Goal: Entertainment & Leisure: Consume media (video, audio)

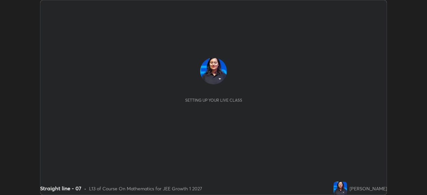
scroll to position [195, 426]
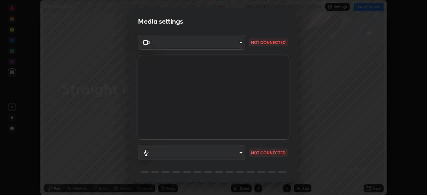
type input "ab575cb34c87f85e5516d662d1ce61e9bdcdf9427f029c366d32db6494063bf2"
type input "default"
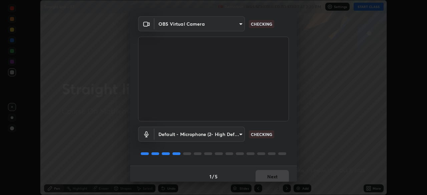
scroll to position [24, 0]
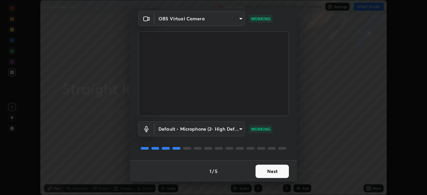
click at [276, 171] on button "Next" at bounding box center [271, 171] width 33 height 13
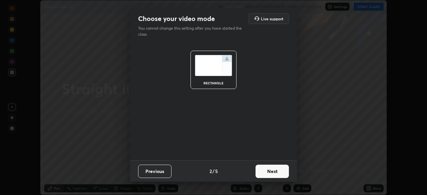
scroll to position [0, 0]
click at [277, 168] on button "Next" at bounding box center [271, 171] width 33 height 13
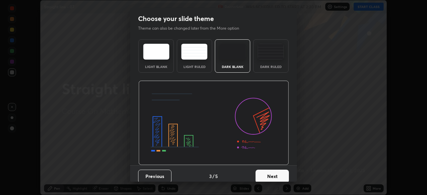
click at [276, 170] on button "Next" at bounding box center [271, 176] width 33 height 13
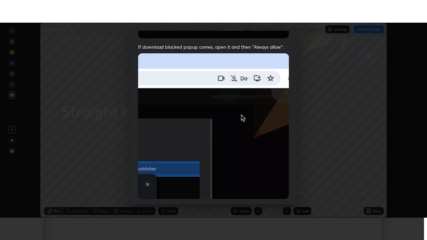
scroll to position [160, 0]
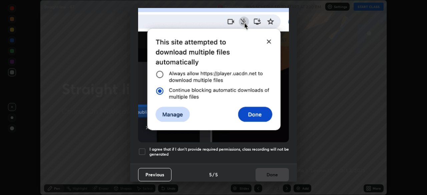
click at [266, 171] on div "Previous 5 / 5 Done" at bounding box center [213, 174] width 167 height 21
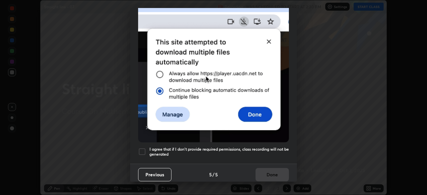
click at [267, 147] on h5 "I agree that if I don't provide required permissions, class recording will not …" at bounding box center [218, 152] width 139 height 10
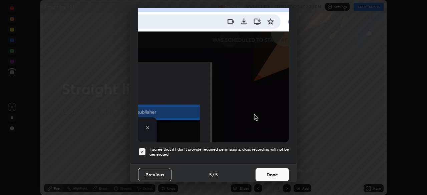
click at [263, 172] on button "Done" at bounding box center [271, 174] width 33 height 13
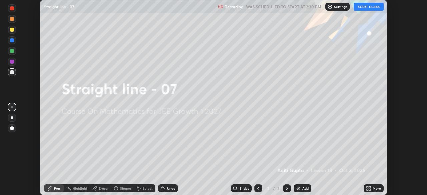
click at [362, 7] on button "START CLASS" at bounding box center [368, 7] width 30 height 8
click at [370, 187] on icon at bounding box center [370, 187] width 2 height 2
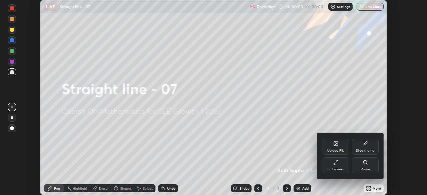
click at [340, 168] on div "Full screen" at bounding box center [335, 169] width 17 height 3
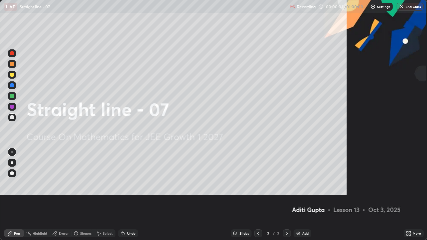
scroll to position [240, 427]
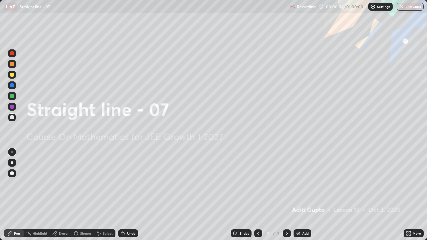
click at [308, 195] on div "Add" at bounding box center [302, 233] width 18 height 8
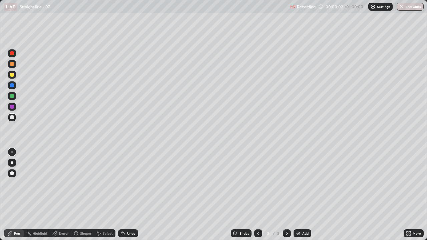
click at [307, 195] on div "Add" at bounding box center [305, 233] width 6 height 3
click at [308, 195] on div "Add" at bounding box center [302, 233] width 18 height 8
click at [305, 195] on div "Add" at bounding box center [305, 233] width 6 height 3
click at [306, 195] on div "Add" at bounding box center [305, 233] width 6 height 3
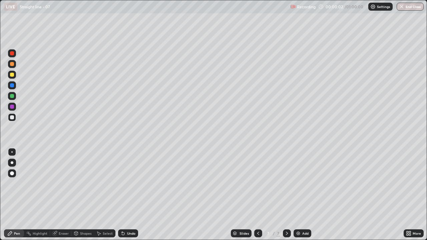
click at [306, 195] on div "Add" at bounding box center [305, 233] width 6 height 3
click at [304, 195] on div "Add" at bounding box center [305, 233] width 6 height 3
click at [306, 195] on div "Add" at bounding box center [305, 233] width 6 height 3
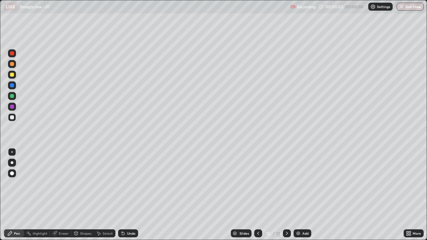
click at [304, 195] on div "Add" at bounding box center [305, 233] width 6 height 3
click at [305, 195] on div "Add" at bounding box center [305, 233] width 6 height 3
click at [304, 195] on div "Add" at bounding box center [305, 233] width 6 height 3
click at [240, 195] on div "Slides" at bounding box center [243, 233] width 9 height 3
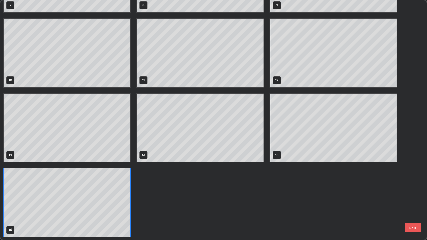
scroll to position [237, 423]
click at [410, 96] on div "4 5 6 7 8 9 10 11 12 13 14 15 16" at bounding box center [207, 119] width 414 height 239
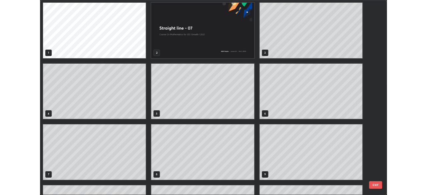
scroll to position [0, 0]
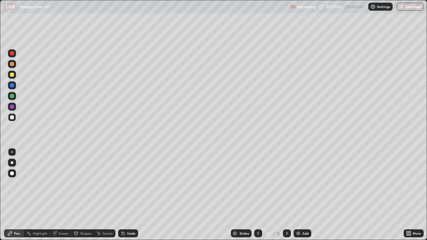
click at [13, 98] on div at bounding box center [12, 96] width 8 height 8
click at [122, 195] on icon at bounding box center [123, 233] width 3 height 3
click at [126, 195] on div "Undo" at bounding box center [128, 233] width 20 height 8
click at [127, 195] on div "Undo" at bounding box center [131, 233] width 8 height 3
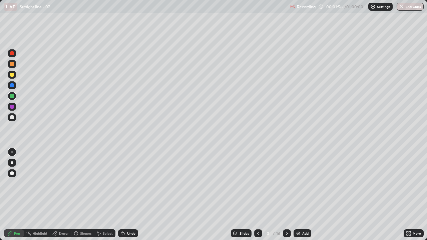
click at [127, 195] on div "Undo" at bounding box center [131, 233] width 8 height 3
click at [125, 195] on div "Undo" at bounding box center [128, 233] width 20 height 8
click at [14, 119] on div at bounding box center [12, 117] width 8 height 8
click at [12, 87] on div at bounding box center [12, 85] width 4 height 4
click at [12, 107] on div at bounding box center [12, 107] width 4 height 4
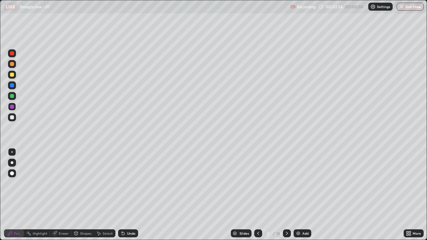
click at [13, 118] on div at bounding box center [12, 117] width 4 height 4
click at [12, 96] on div at bounding box center [12, 96] width 4 height 4
click at [12, 75] on div at bounding box center [12, 75] width 4 height 4
click at [13, 118] on div at bounding box center [12, 117] width 4 height 4
click at [404, 195] on div "More" at bounding box center [413, 233] width 20 height 8
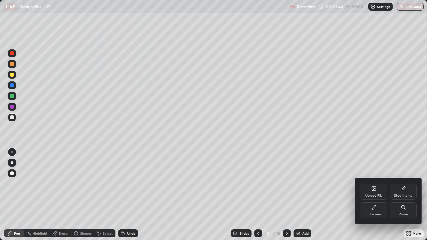
click at [367, 195] on div "Full screen" at bounding box center [373, 210] width 27 height 16
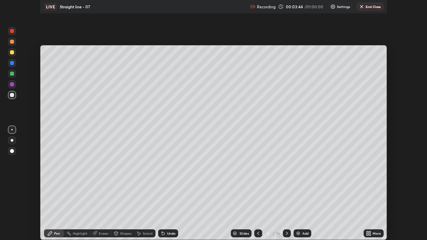
scroll to position [33149, 32917]
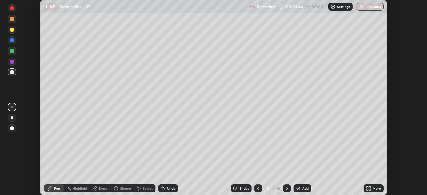
click at [370, 185] on div "More" at bounding box center [373, 188] width 20 height 8
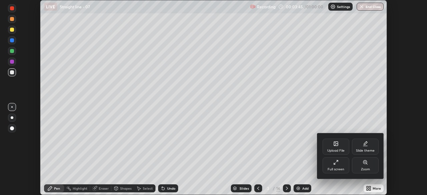
click at [346, 163] on div "Full screen" at bounding box center [335, 165] width 27 height 16
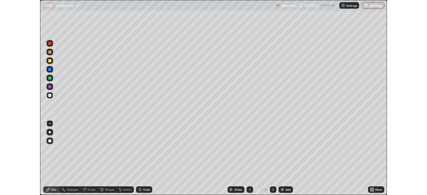
scroll to position [240, 427]
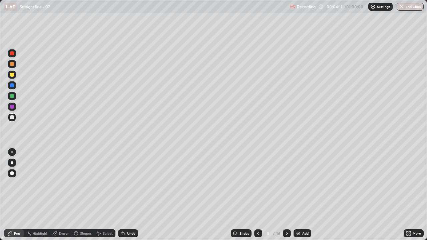
click at [131, 195] on div "Undo" at bounding box center [131, 233] width 8 height 3
click at [132, 195] on div "Undo" at bounding box center [128, 233] width 20 height 8
click at [135, 195] on div "Undo" at bounding box center [128, 233] width 20 height 8
click at [64, 195] on div "Eraser" at bounding box center [64, 233] width 10 height 3
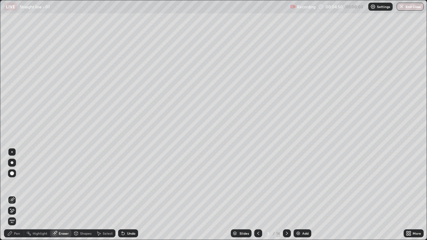
click at [16, 195] on div "Pen" at bounding box center [17, 233] width 6 height 3
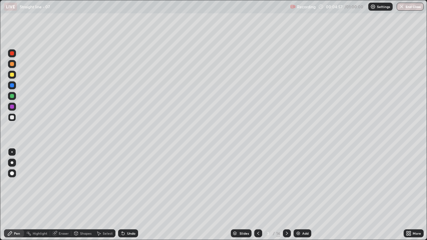
click at [12, 98] on div at bounding box center [12, 96] width 4 height 4
click at [12, 97] on div at bounding box center [12, 96] width 4 height 4
click at [65, 195] on div "Eraser" at bounding box center [64, 233] width 10 height 3
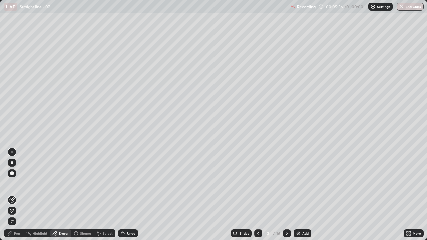
click at [15, 195] on div "Pen" at bounding box center [14, 233] width 20 height 8
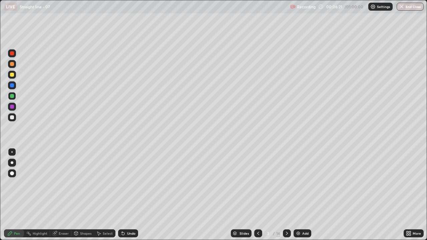
click at [15, 195] on div "Pen" at bounding box center [17, 233] width 6 height 3
click at [14, 195] on div "Pen" at bounding box center [14, 233] width 20 height 8
click at [12, 118] on div at bounding box center [12, 117] width 4 height 4
click at [286, 195] on icon at bounding box center [286, 233] width 5 height 5
click at [57, 195] on icon at bounding box center [54, 233] width 5 height 5
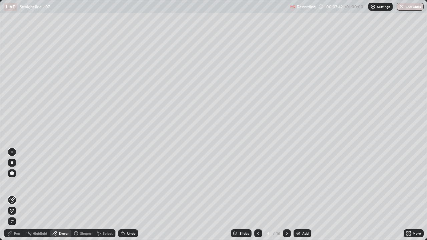
click at [15, 195] on div "Pen" at bounding box center [17, 233] width 6 height 3
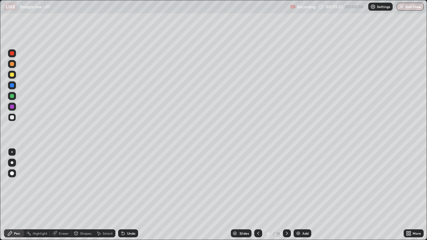
click at [257, 195] on icon at bounding box center [257, 233] width 5 height 5
click at [288, 195] on icon at bounding box center [286, 233] width 5 height 5
click at [257, 195] on icon at bounding box center [257, 233] width 5 height 5
click at [107, 195] on div "Select" at bounding box center [108, 233] width 10 height 3
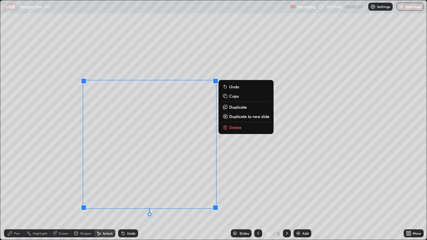
click at [52, 190] on div "0 ° Undo Copy Duplicate Duplicate to new slide Delete" at bounding box center [213, 119] width 426 height 239
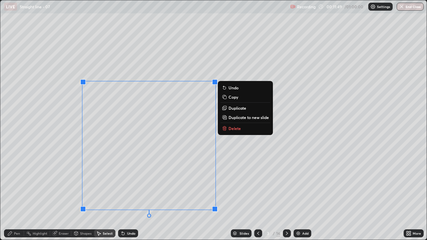
click at [53, 191] on div "0 ° Undo Copy Duplicate Duplicate to new slide Delete" at bounding box center [213, 119] width 426 height 239
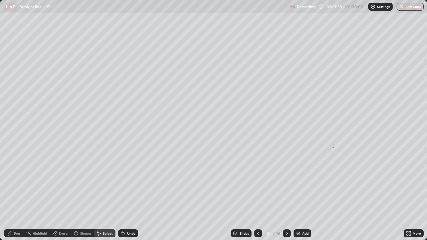
click at [332, 147] on div "0 ° Undo Copy Duplicate Duplicate to new slide Delete" at bounding box center [213, 119] width 426 height 239
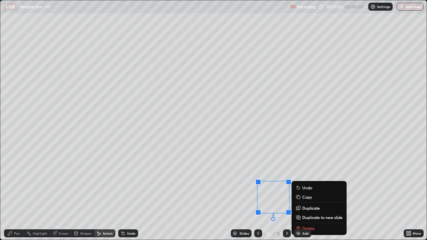
click at [309, 172] on div "0 ° Undo Copy Duplicate Duplicate to new slide Delete" at bounding box center [213, 119] width 426 height 239
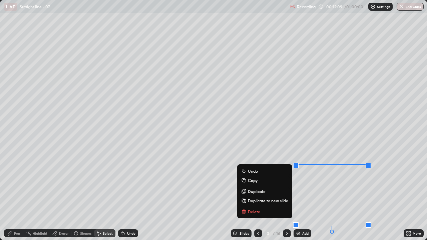
click at [64, 195] on div "Eraser" at bounding box center [64, 233] width 10 height 3
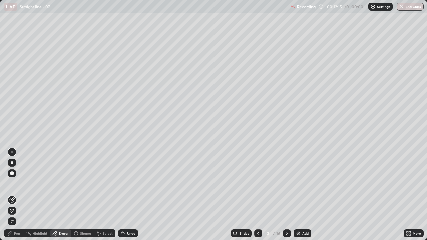
click at [17, 195] on div "Pen" at bounding box center [14, 233] width 20 height 8
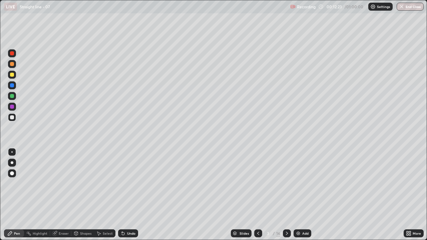
click at [410, 195] on icon at bounding box center [410, 232] width 2 height 2
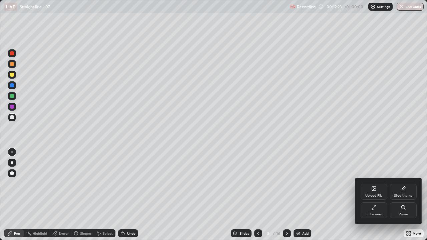
click at [374, 195] on div "Full screen" at bounding box center [373, 210] width 27 height 16
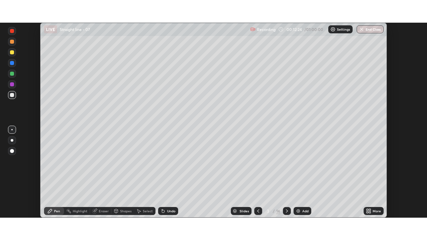
scroll to position [33149, 32917]
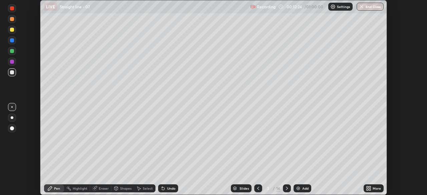
click at [375, 187] on div "More" at bounding box center [376, 188] width 8 height 3
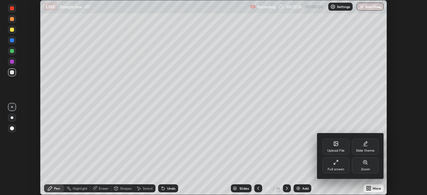
click at [344, 166] on div "Full screen" at bounding box center [335, 165] width 27 height 16
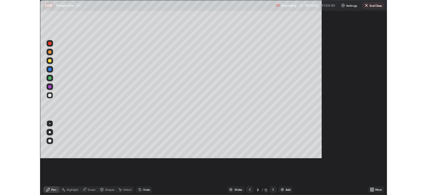
scroll to position [240, 427]
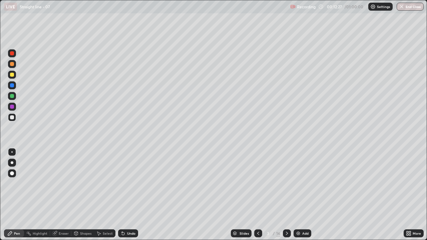
click at [410, 195] on icon at bounding box center [410, 232] width 2 height 2
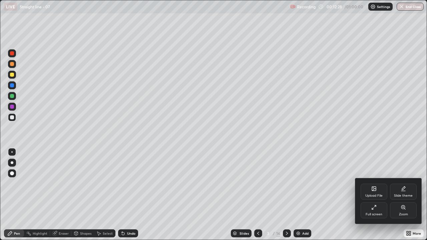
click at [375, 195] on div "Full screen" at bounding box center [373, 214] width 17 height 3
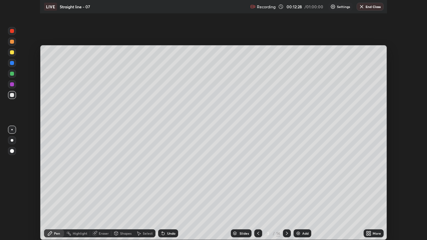
scroll to position [33149, 32917]
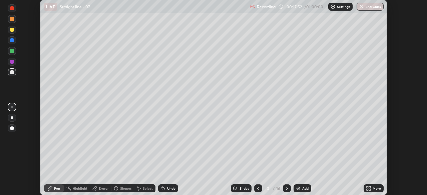
click at [283, 186] on div at bounding box center [287, 188] width 8 height 8
click at [256, 186] on icon at bounding box center [257, 188] width 5 height 5
click at [367, 189] on icon at bounding box center [367, 190] width 2 height 2
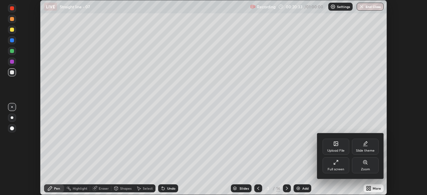
click at [339, 172] on div "Full screen" at bounding box center [335, 165] width 27 height 16
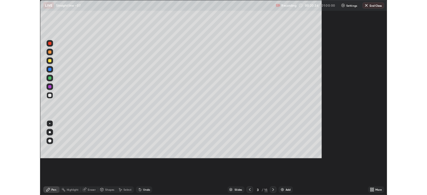
scroll to position [240, 427]
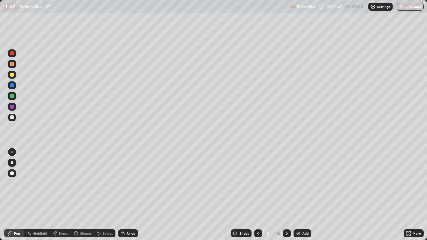
click at [286, 195] on icon at bounding box center [286, 233] width 5 height 5
click at [12, 64] on div at bounding box center [12, 64] width 4 height 4
click at [13, 118] on div at bounding box center [12, 117] width 4 height 4
click at [12, 107] on div at bounding box center [12, 107] width 4 height 4
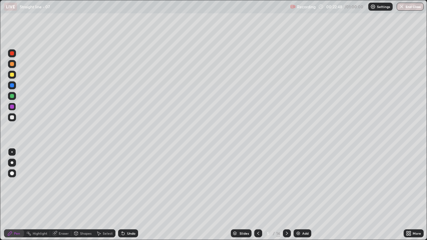
click at [12, 76] on div at bounding box center [12, 75] width 4 height 4
click at [13, 117] on div at bounding box center [12, 117] width 4 height 4
click at [122, 195] on icon at bounding box center [123, 233] width 3 height 3
click at [283, 195] on div at bounding box center [287, 233] width 8 height 8
click at [256, 195] on div at bounding box center [258, 233] width 8 height 8
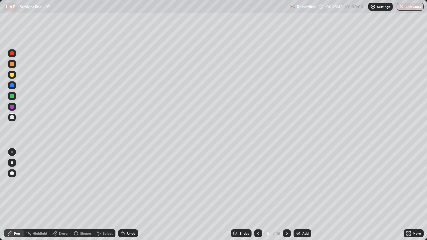
click at [284, 195] on div at bounding box center [287, 233] width 8 height 13
click at [122, 195] on icon at bounding box center [123, 233] width 3 height 3
click at [104, 195] on div "Select" at bounding box center [108, 233] width 10 height 3
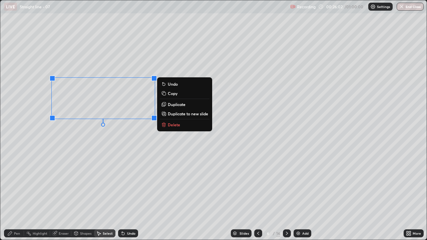
click at [172, 106] on p "Duplicate" at bounding box center [177, 104] width 18 height 5
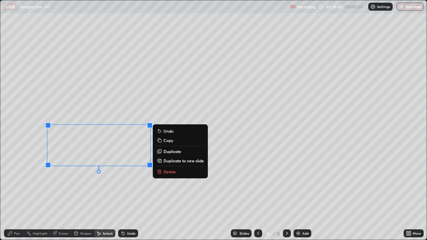
click at [59, 195] on div "Eraser" at bounding box center [64, 233] width 10 height 3
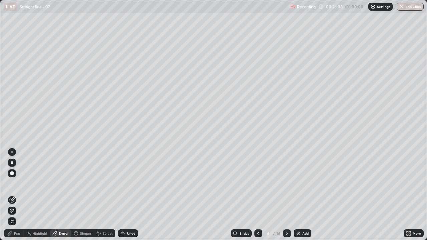
click at [20, 195] on div "Pen" at bounding box center [14, 233] width 20 height 8
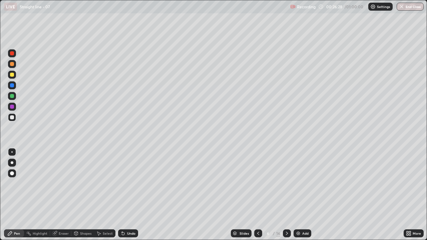
click at [12, 75] on div at bounding box center [12, 75] width 4 height 4
click at [404, 195] on div "More" at bounding box center [413, 233] width 20 height 8
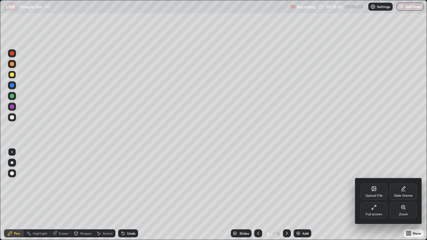
click at [363, 195] on div "Full screen" at bounding box center [373, 210] width 27 height 16
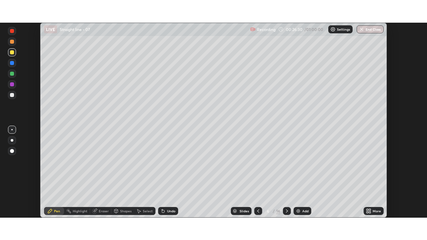
scroll to position [33149, 32917]
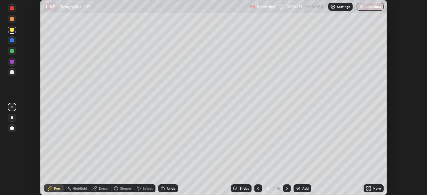
click at [367, 186] on icon at bounding box center [367, 187] width 2 height 2
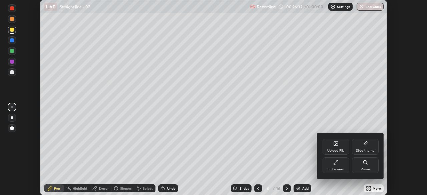
click at [336, 168] on div "Full screen" at bounding box center [335, 169] width 17 height 3
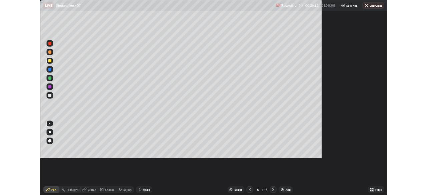
scroll to position [240, 427]
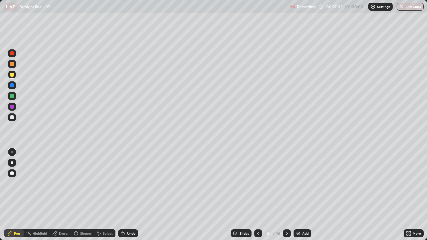
click at [107, 195] on div "Select" at bounding box center [108, 233] width 10 height 3
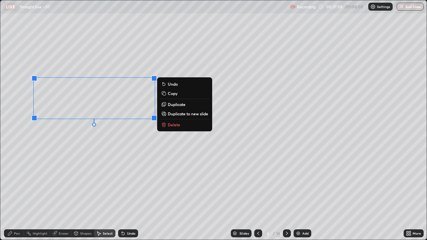
click at [184, 104] on p "Duplicate" at bounding box center [177, 104] width 18 height 5
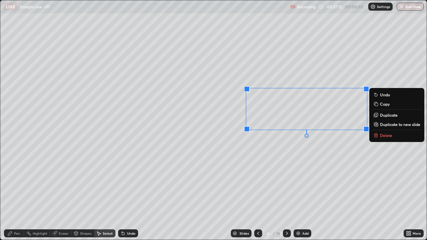
click at [66, 195] on div "Eraser" at bounding box center [64, 233] width 10 height 3
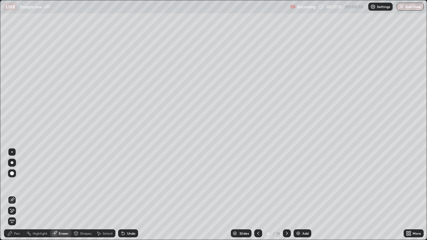
click at [16, 195] on div "Pen" at bounding box center [17, 233] width 6 height 3
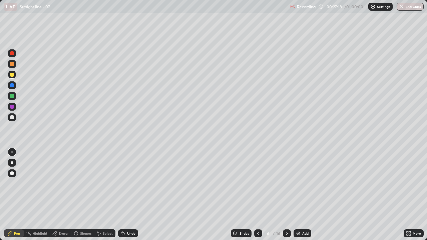
click at [109, 195] on div "Select" at bounding box center [104, 233] width 21 height 8
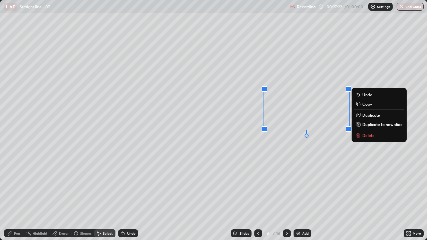
click at [365, 116] on p "Duplicate" at bounding box center [371, 114] width 18 height 5
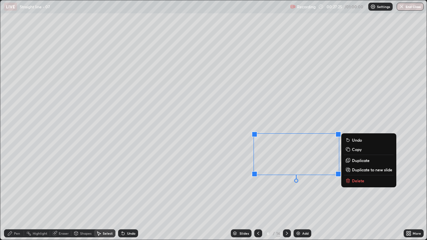
click at [65, 195] on div "Eraser" at bounding box center [64, 233] width 10 height 3
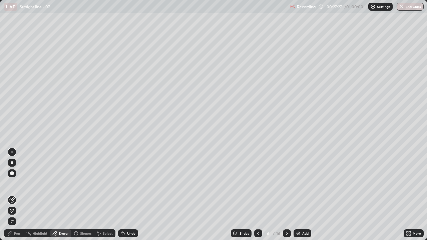
click at [17, 195] on div "Pen" at bounding box center [17, 233] width 6 height 3
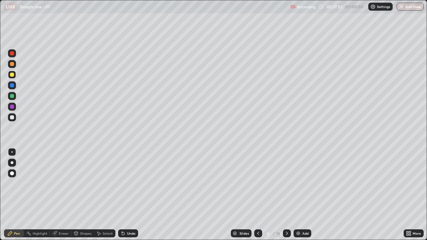
click at [257, 195] on icon at bounding box center [257, 233] width 5 height 5
click at [286, 195] on icon at bounding box center [286, 233] width 5 height 5
click at [11, 118] on div at bounding box center [12, 117] width 4 height 4
click at [128, 195] on div "Undo" at bounding box center [131, 233] width 8 height 3
click at [409, 195] on icon at bounding box center [410, 232] width 2 height 2
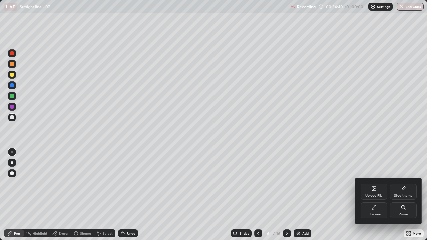
click at [366, 195] on div "Full screen" at bounding box center [373, 210] width 27 height 16
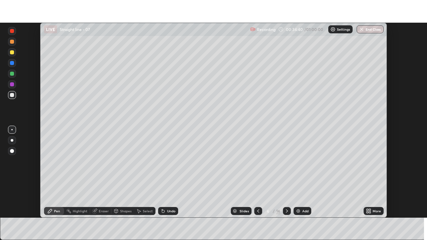
scroll to position [33149, 32917]
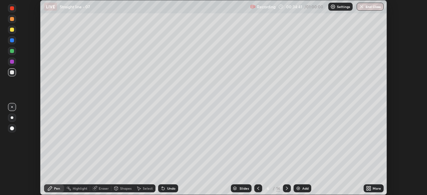
click at [367, 187] on icon at bounding box center [367, 187] width 2 height 2
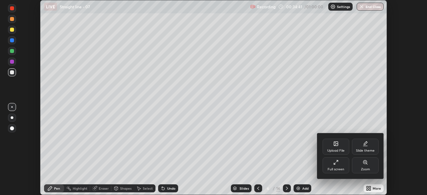
click at [340, 166] on div "Full screen" at bounding box center [335, 165] width 27 height 16
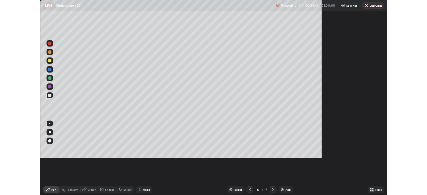
scroll to position [240, 427]
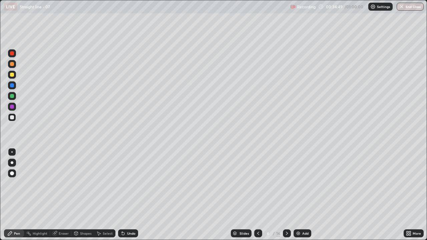
click at [124, 195] on icon at bounding box center [122, 233] width 5 height 5
click at [122, 195] on icon at bounding box center [122, 232] width 1 height 1
click at [131, 195] on div "Undo" at bounding box center [128, 233] width 20 height 8
click at [283, 195] on div at bounding box center [287, 233] width 8 height 8
click at [14, 78] on div at bounding box center [12, 75] width 8 height 8
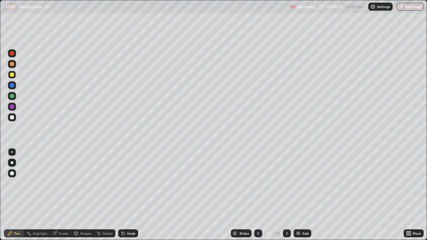
click at [257, 195] on icon at bounding box center [257, 233] width 5 height 5
click at [286, 195] on icon at bounding box center [286, 233] width 5 height 5
click at [12, 117] on div at bounding box center [12, 117] width 4 height 4
click at [128, 195] on div "Undo" at bounding box center [128, 233] width 20 height 8
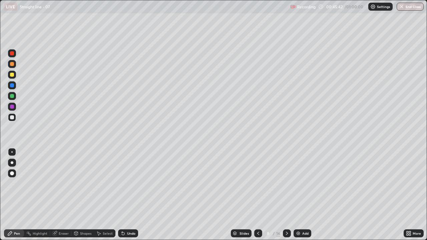
click at [129, 195] on div "Undo" at bounding box center [128, 233] width 20 height 8
click at [13, 87] on div at bounding box center [12, 85] width 4 height 4
click at [13, 97] on div at bounding box center [12, 96] width 4 height 4
click at [12, 117] on div at bounding box center [12, 117] width 4 height 4
click at [287, 195] on div at bounding box center [287, 233] width 8 height 8
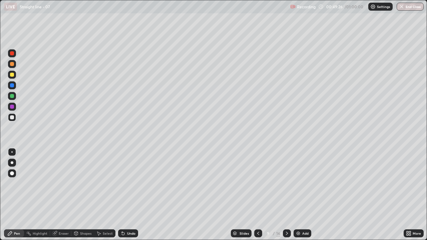
click at [257, 195] on icon at bounding box center [257, 233] width 5 height 5
click at [286, 195] on icon at bounding box center [286, 233] width 5 height 5
click at [104, 195] on div "Select" at bounding box center [108, 233] width 10 height 3
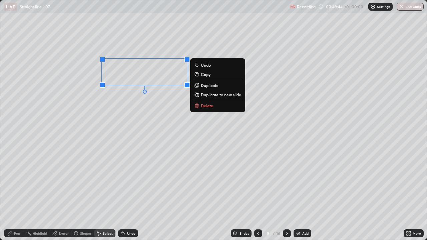
click at [207, 87] on p "Duplicate" at bounding box center [210, 85] width 18 height 5
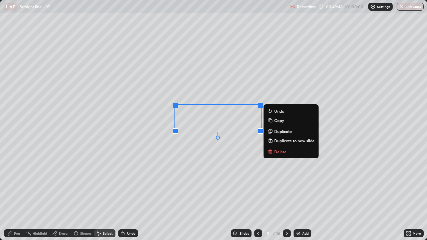
click at [20, 195] on div "Pen" at bounding box center [14, 233] width 20 height 8
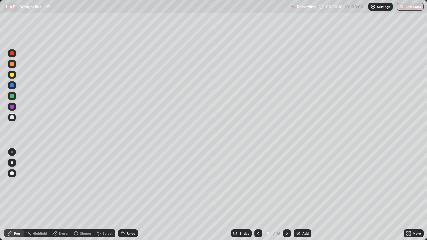
click at [12, 106] on div at bounding box center [12, 107] width 4 height 4
click at [16, 195] on div "Pen" at bounding box center [14, 233] width 20 height 8
click at [11, 119] on div at bounding box center [12, 117] width 4 height 4
click at [408, 195] on icon at bounding box center [407, 232] width 2 height 2
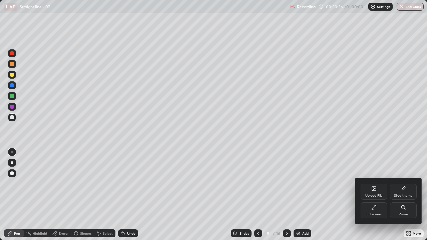
click at [361, 195] on div "Full screen" at bounding box center [373, 210] width 27 height 16
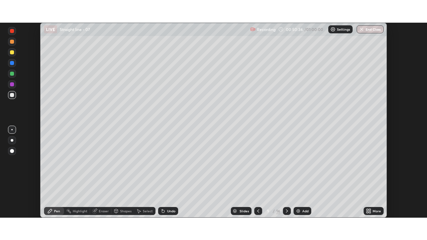
scroll to position [33149, 32917]
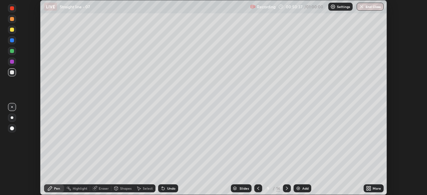
click at [365, 186] on div "More" at bounding box center [373, 188] width 20 height 8
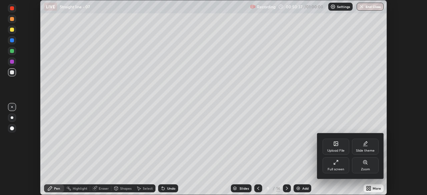
click at [341, 168] on div "Full screen" at bounding box center [335, 169] width 17 height 3
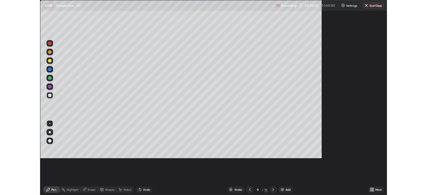
scroll to position [240, 427]
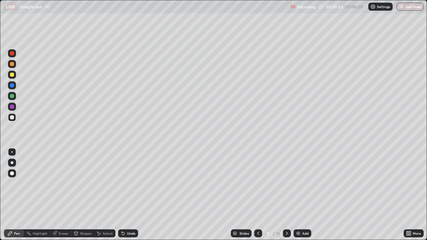
click at [137, 195] on div "Undo" at bounding box center [128, 233] width 20 height 8
click at [256, 195] on icon at bounding box center [257, 233] width 5 height 5
click at [286, 195] on icon at bounding box center [286, 233] width 5 height 5
click at [255, 195] on div at bounding box center [258, 233] width 8 height 8
click at [286, 195] on icon at bounding box center [286, 233] width 5 height 5
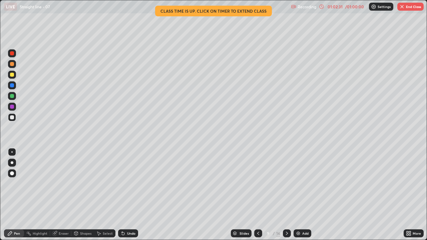
click at [258, 195] on icon at bounding box center [258, 233] width 2 height 3
click at [257, 195] on icon at bounding box center [257, 233] width 5 height 5
click at [258, 195] on icon at bounding box center [258, 233] width 2 height 3
click at [258, 195] on icon at bounding box center [257, 233] width 5 height 5
click at [257, 195] on icon at bounding box center [257, 233] width 5 height 5
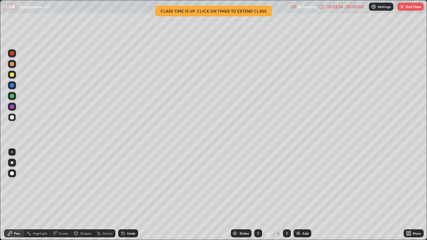
click at [257, 195] on icon at bounding box center [257, 233] width 5 height 5
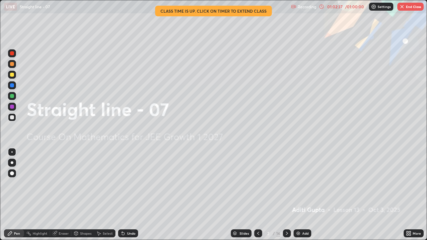
click at [286, 195] on icon at bounding box center [286, 233] width 5 height 5
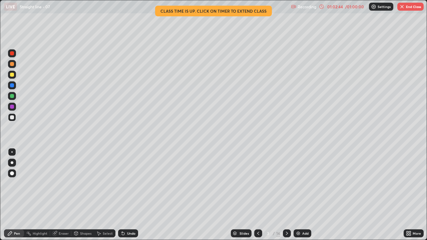
click at [286, 195] on icon at bounding box center [286, 233] width 5 height 5
click at [286, 195] on icon at bounding box center [287, 233] width 2 height 3
click at [286, 195] on icon at bounding box center [286, 233] width 5 height 5
click at [285, 195] on icon at bounding box center [286, 233] width 5 height 5
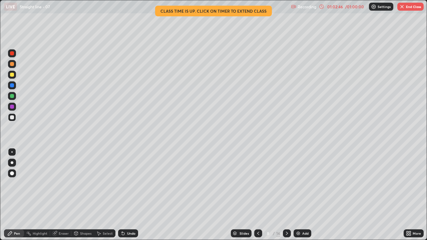
click at [285, 195] on icon at bounding box center [286, 233] width 5 height 5
click at [257, 195] on icon at bounding box center [257, 233] width 5 height 5
click at [257, 195] on icon at bounding box center [258, 233] width 2 height 3
click at [257, 195] on icon at bounding box center [257, 233] width 5 height 5
click at [257, 195] on icon at bounding box center [258, 233] width 2 height 3
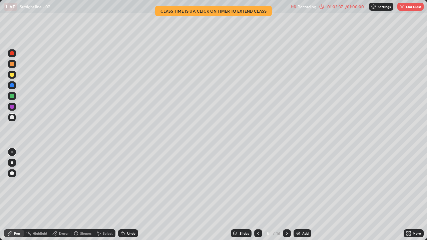
click at [258, 195] on icon at bounding box center [257, 233] width 5 height 5
click at [257, 195] on icon at bounding box center [257, 233] width 5 height 5
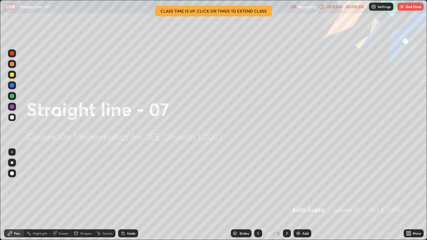
click at [286, 195] on icon at bounding box center [286, 233] width 5 height 5
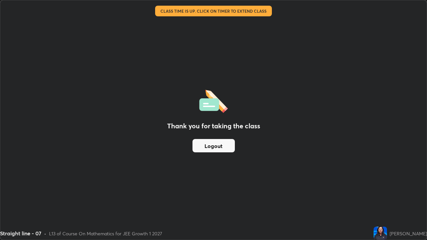
click at [216, 144] on button "Logout" at bounding box center [213, 145] width 42 height 13
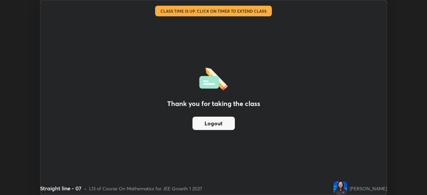
scroll to position [33149, 32917]
